Goal: Find specific page/section: Find specific page/section

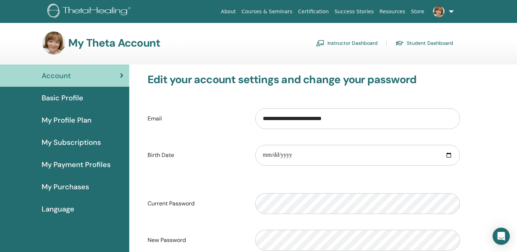
click at [353, 41] on link "Instructor Dashboard" at bounding box center [347, 42] width 62 height 11
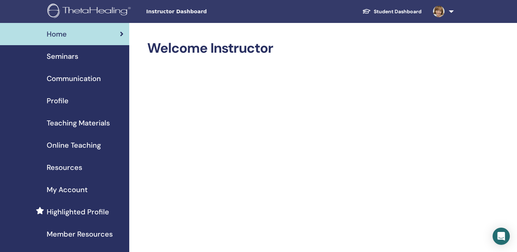
click at [78, 123] on span "Teaching Materials" at bounding box center [78, 123] width 63 height 11
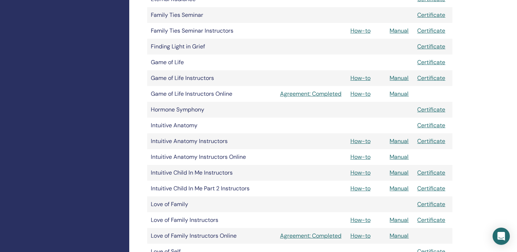
scroll to position [632, 0]
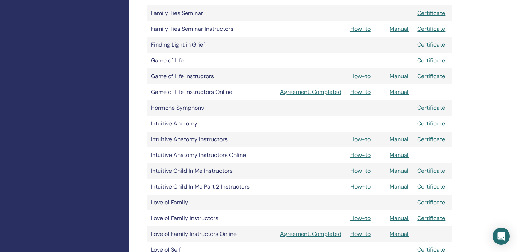
click at [399, 140] on link "Manual" at bounding box center [399, 140] width 19 height 8
